Goal: Task Accomplishment & Management: Use online tool/utility

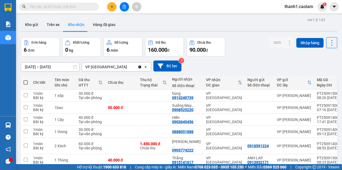
click at [77, 25] on button "Kho nhận" at bounding box center [76, 24] width 25 height 13
click at [277, 96] on icon at bounding box center [279, 96] width 4 height 4
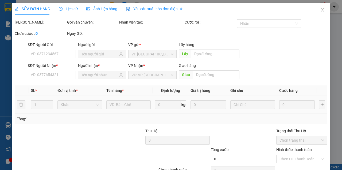
type input "0913249739"
type input "hùng"
type input "30.000"
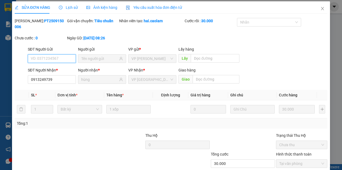
scroll to position [34, 0]
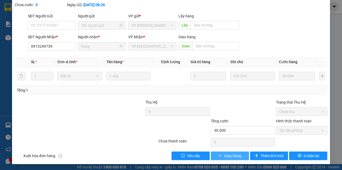
click at [228, 159] on button "Giao hàng" at bounding box center [230, 155] width 38 height 9
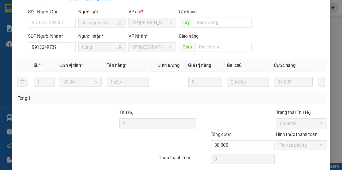
scroll to position [0, 0]
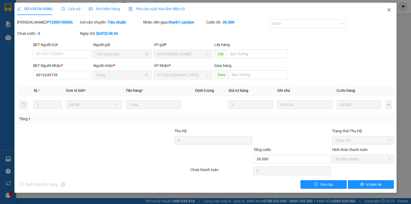
click at [342, 9] on icon "close" at bounding box center [388, 9] width 3 height 3
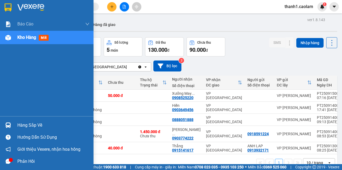
click at [14, 10] on div at bounding box center [47, 8] width 94 height 17
